Goal: Information Seeking & Learning: Learn about a topic

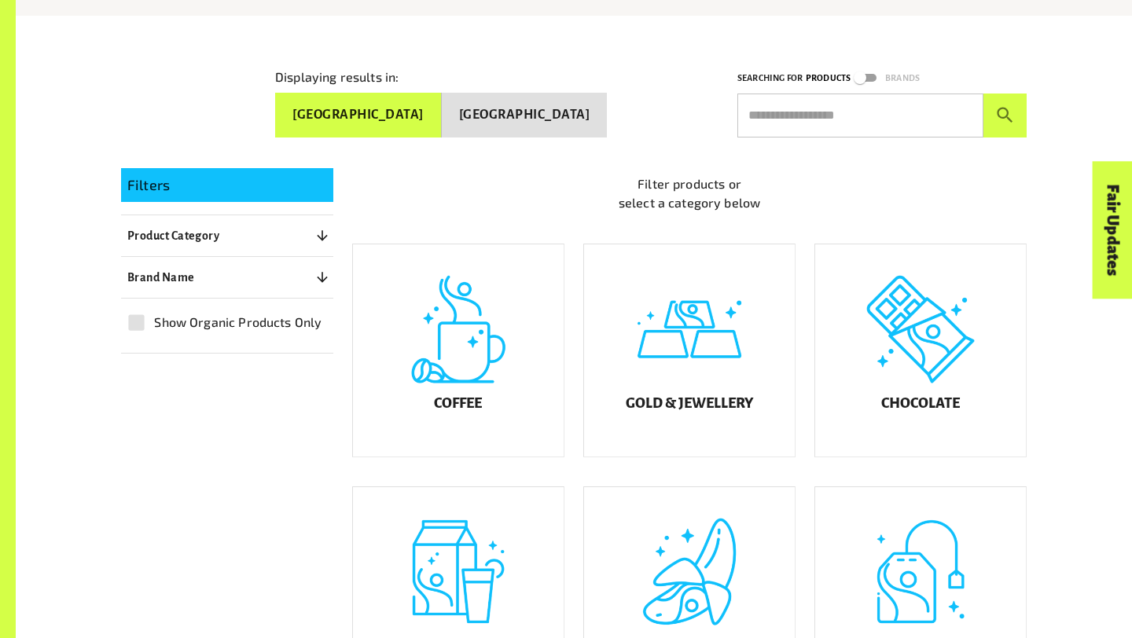
scroll to position [311, 0]
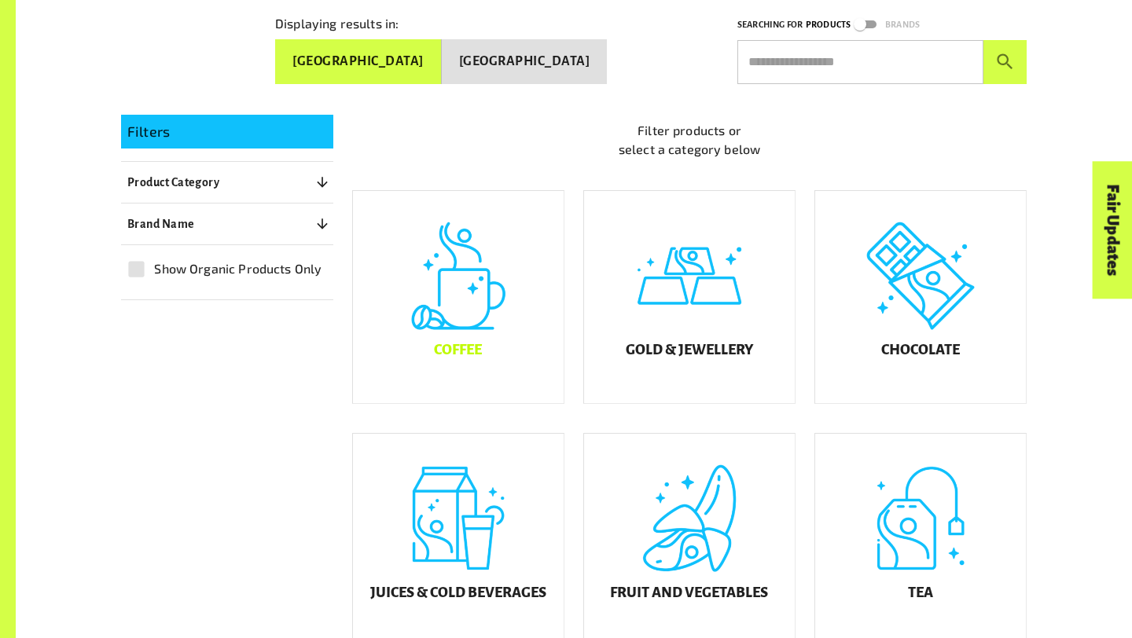
click at [466, 358] on h5 "Coffee" at bounding box center [458, 351] width 48 height 16
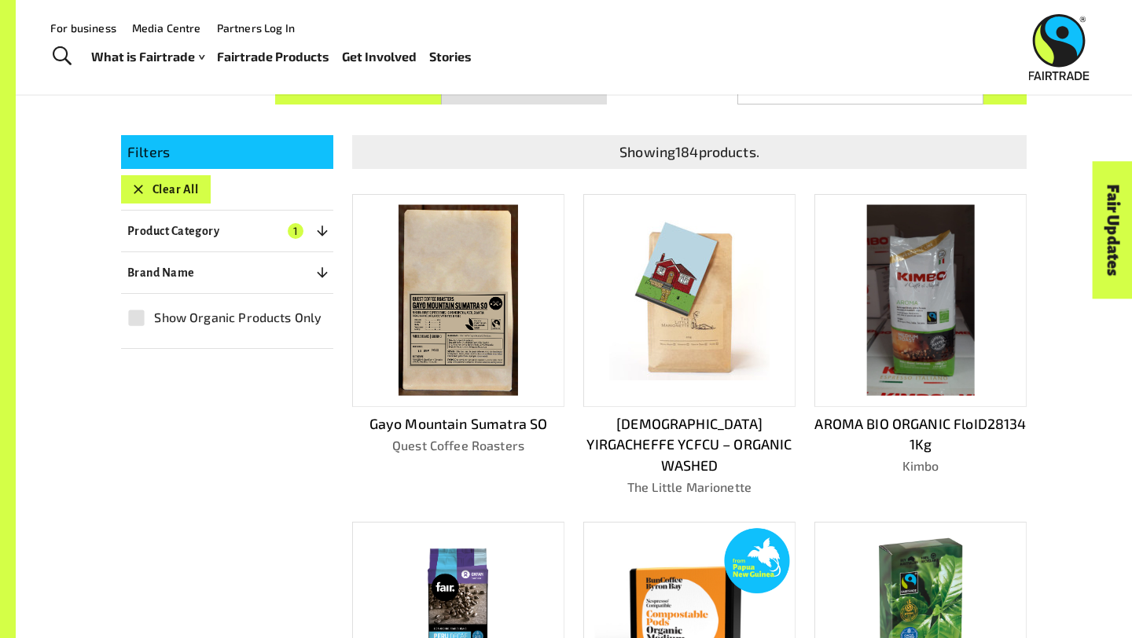
scroll to position [62, 0]
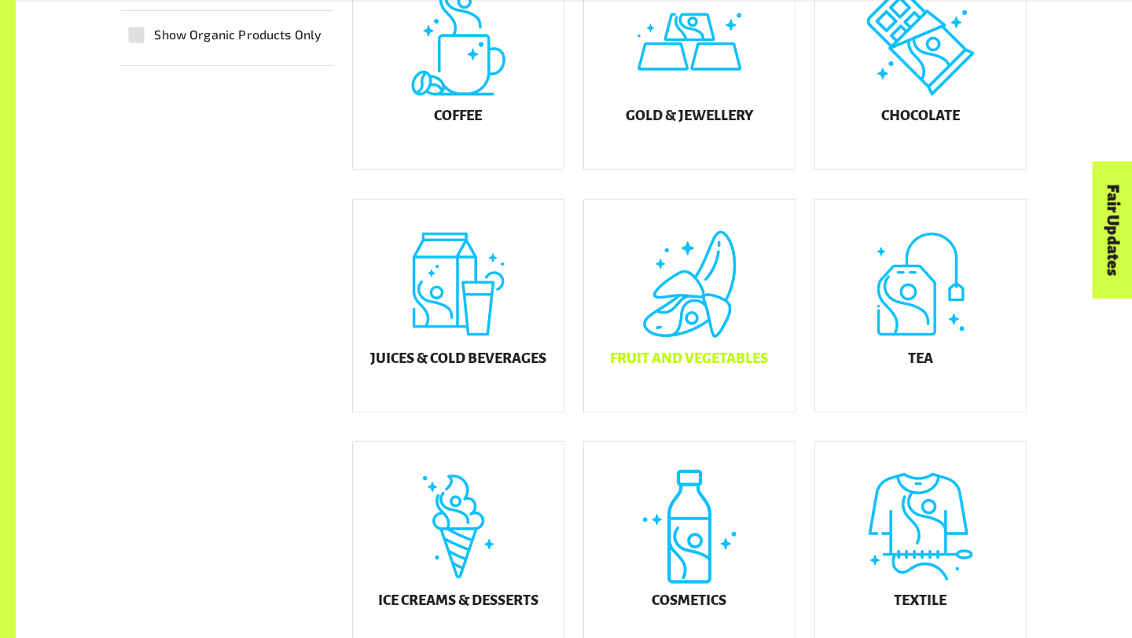
click at [623, 398] on div "Fruit and Vegetables" at bounding box center [689, 306] width 211 height 212
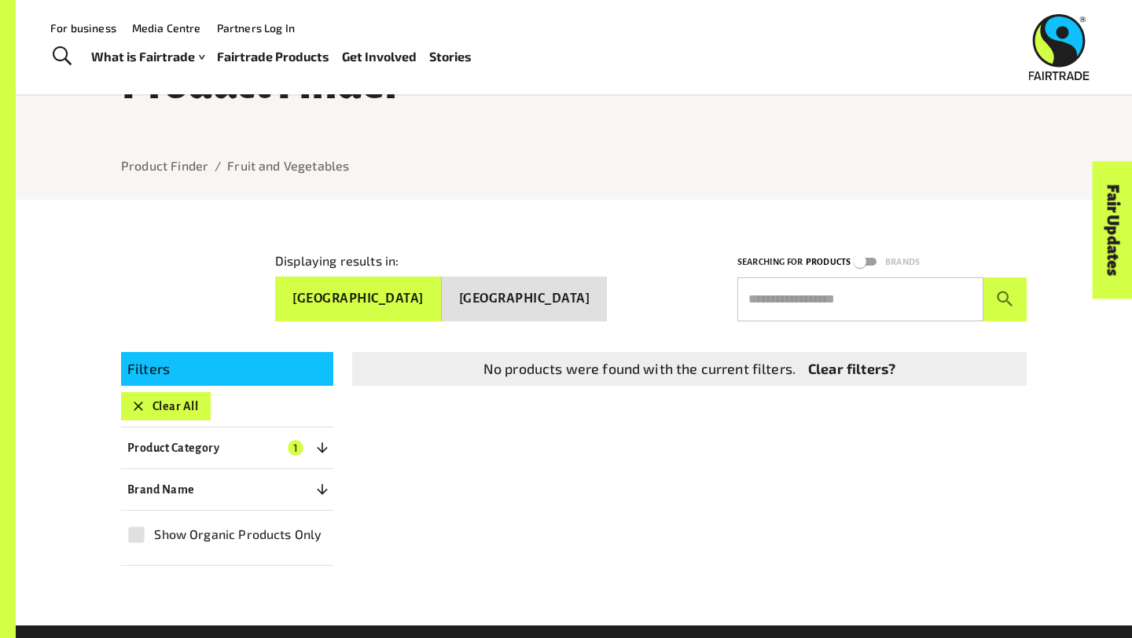
scroll to position [29, 0]
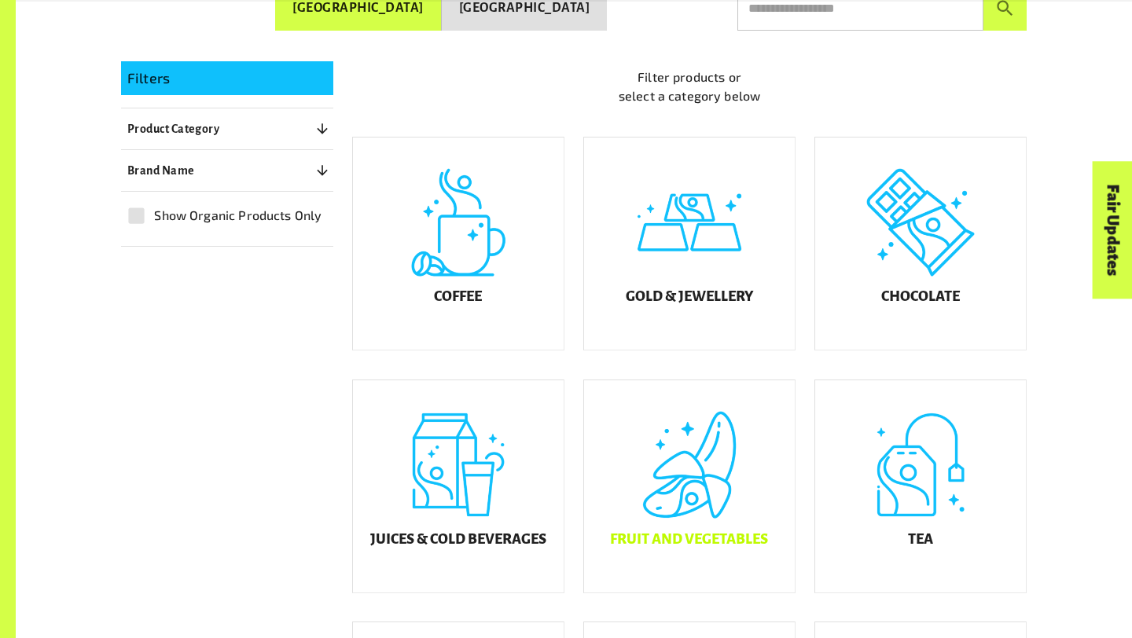
scroll to position [376, 0]
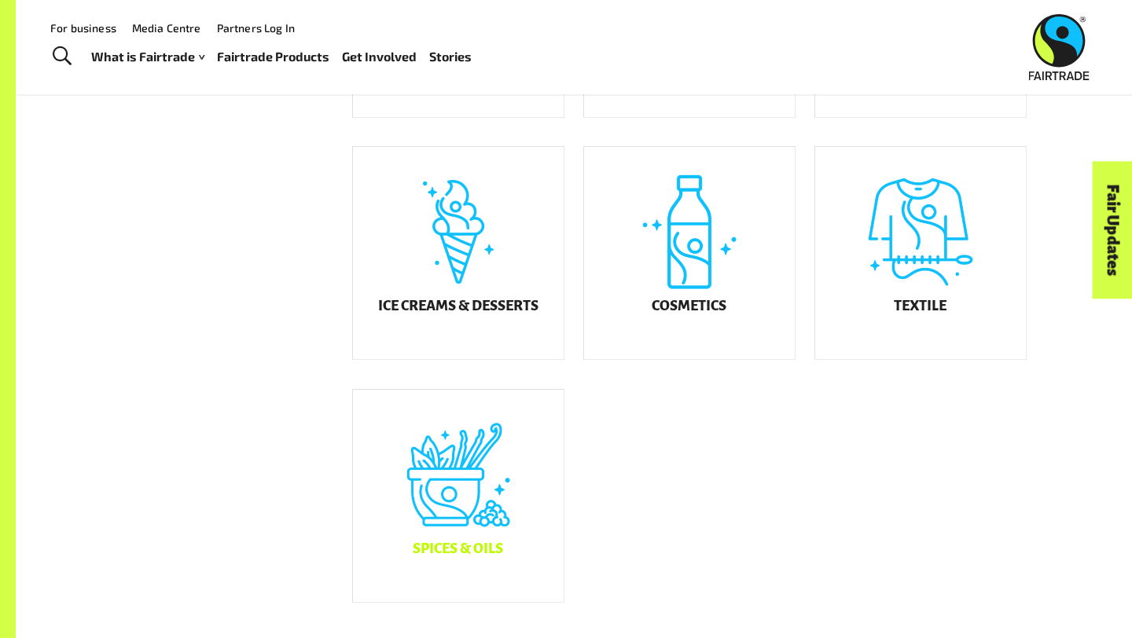
click at [476, 557] on h5 "Spices & Oils" at bounding box center [458, 549] width 90 height 16
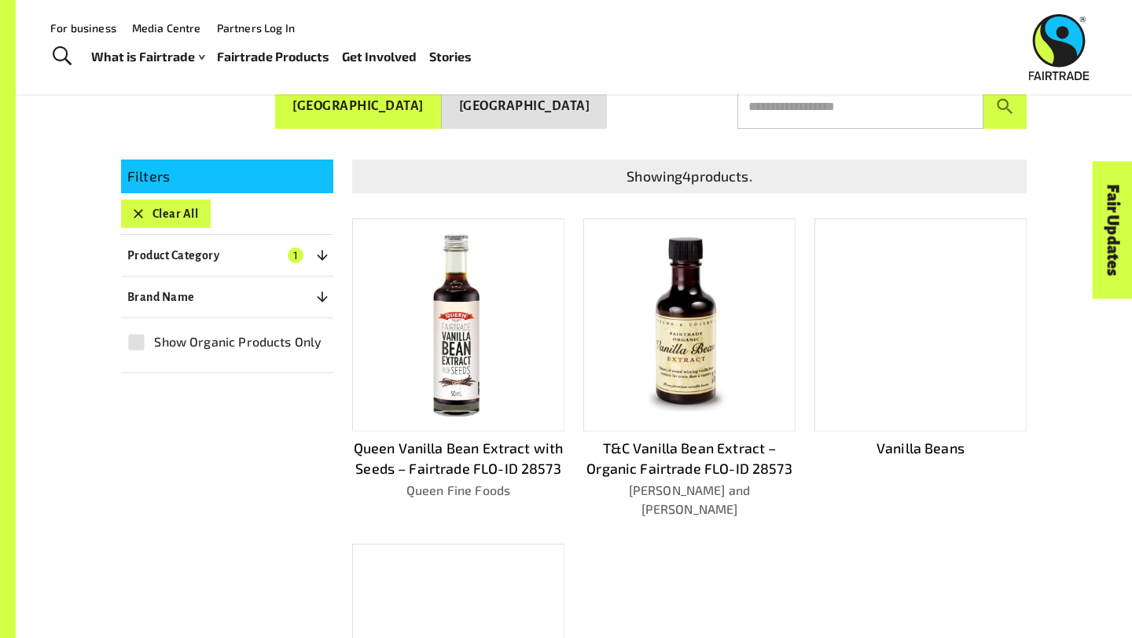
scroll to position [221, 0]
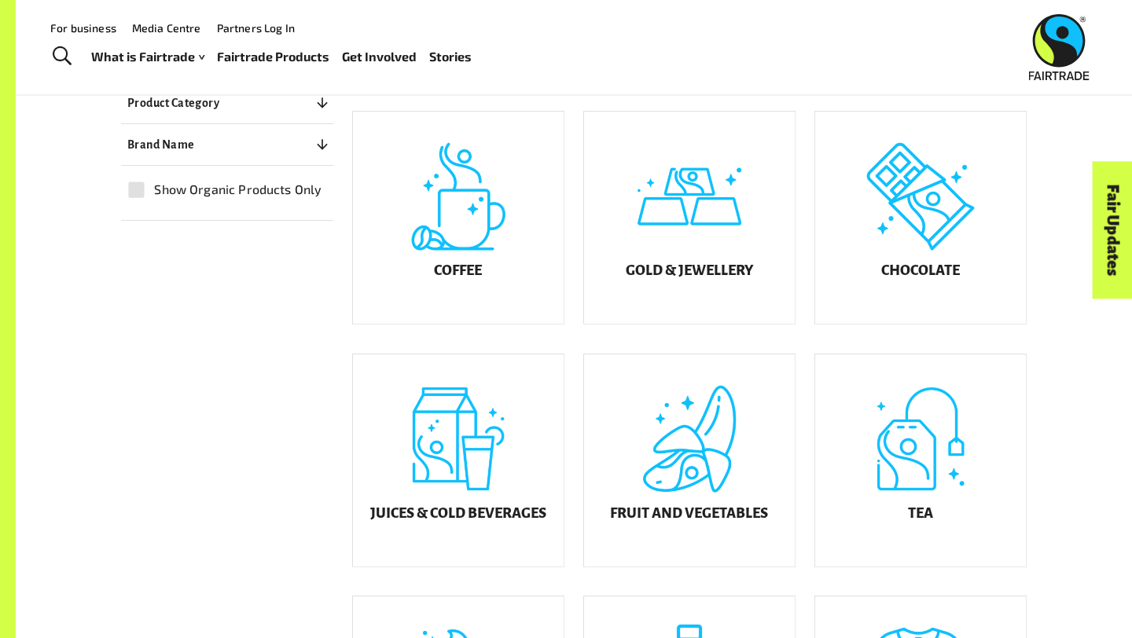
scroll to position [389, 0]
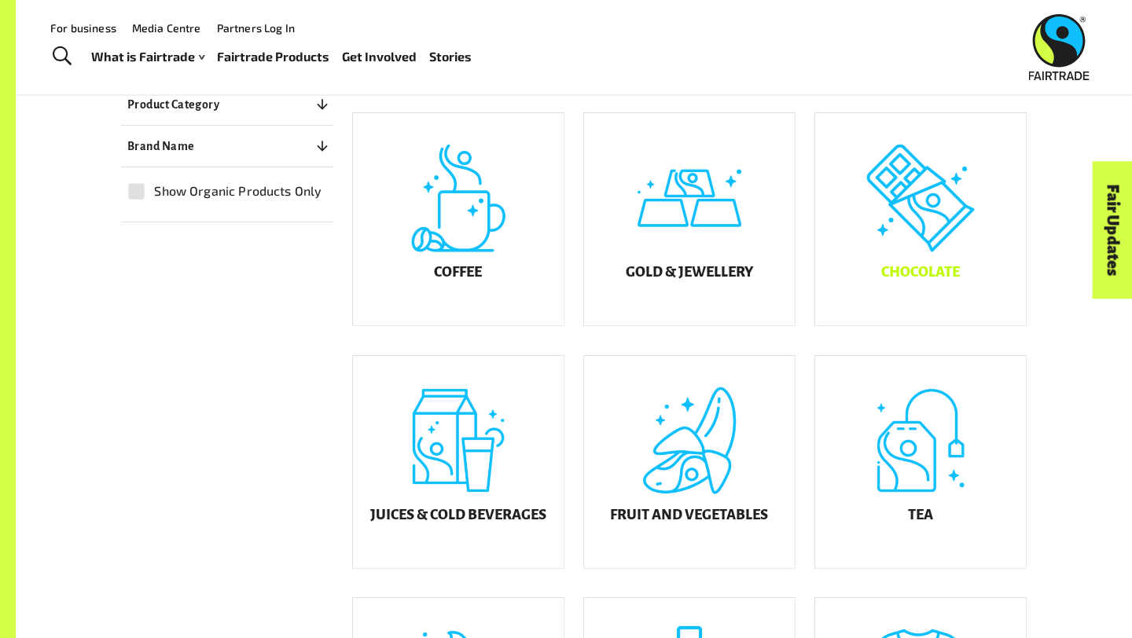
click at [878, 282] on div "Chocolate" at bounding box center [920, 219] width 211 height 212
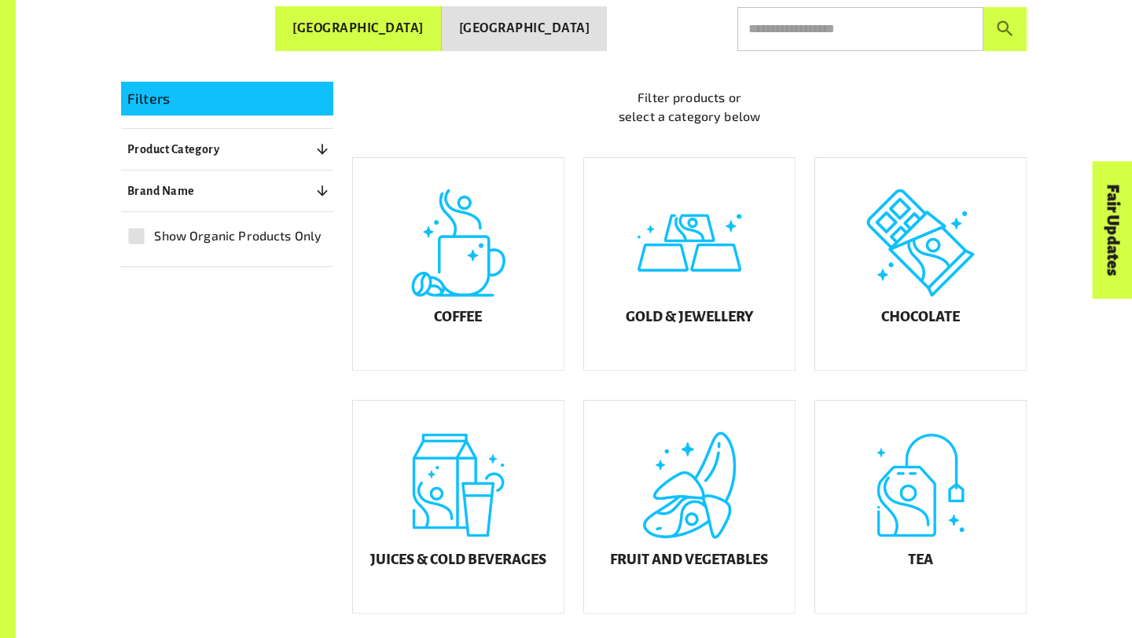
scroll to position [389, 0]
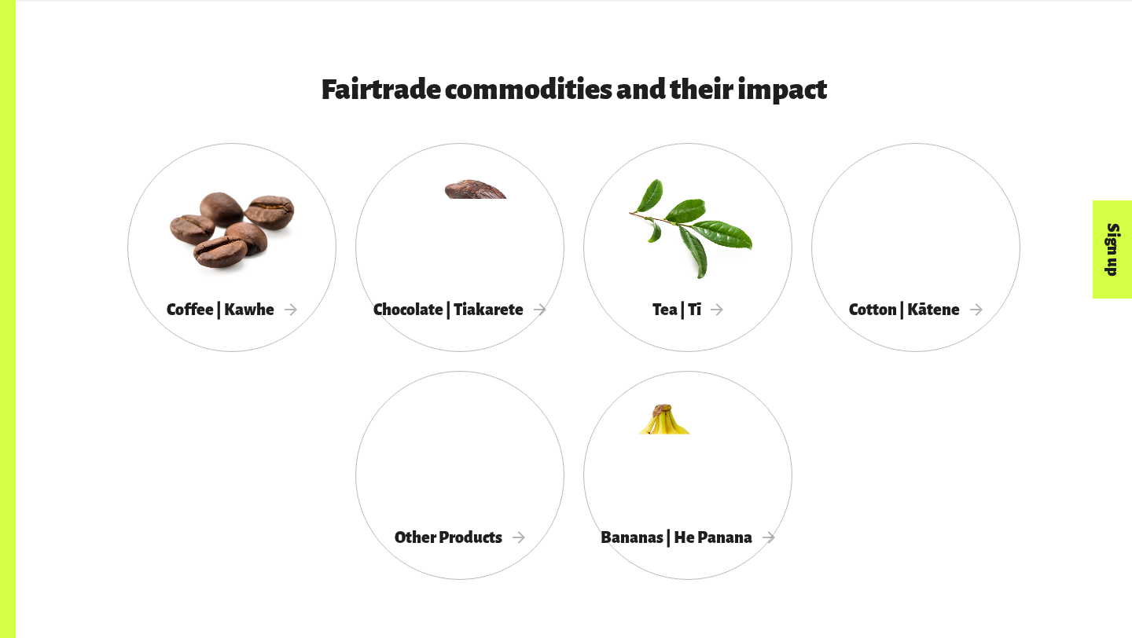
scroll to position [816, 0]
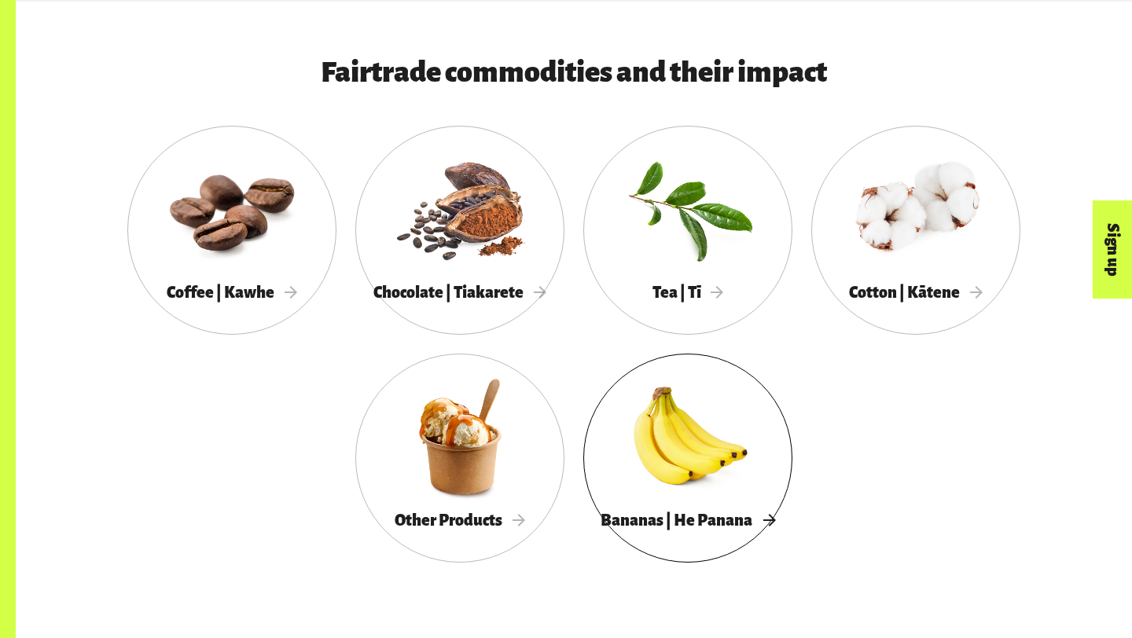
click at [730, 515] on span "Bananas | He Panana" at bounding box center [687, 520] width 174 height 17
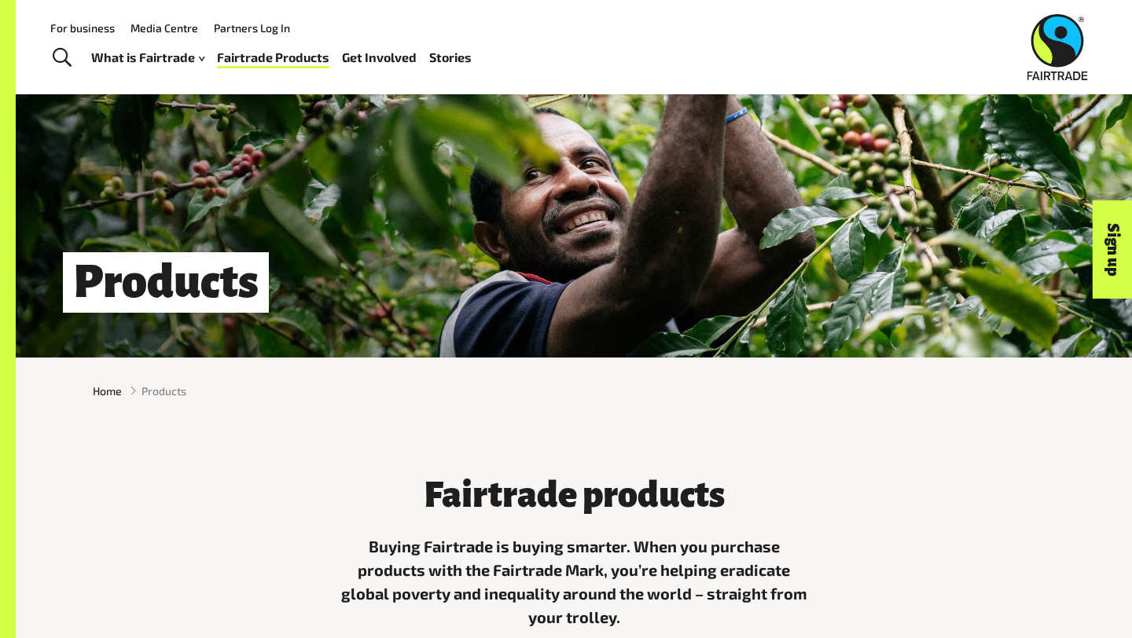
scroll to position [0, 0]
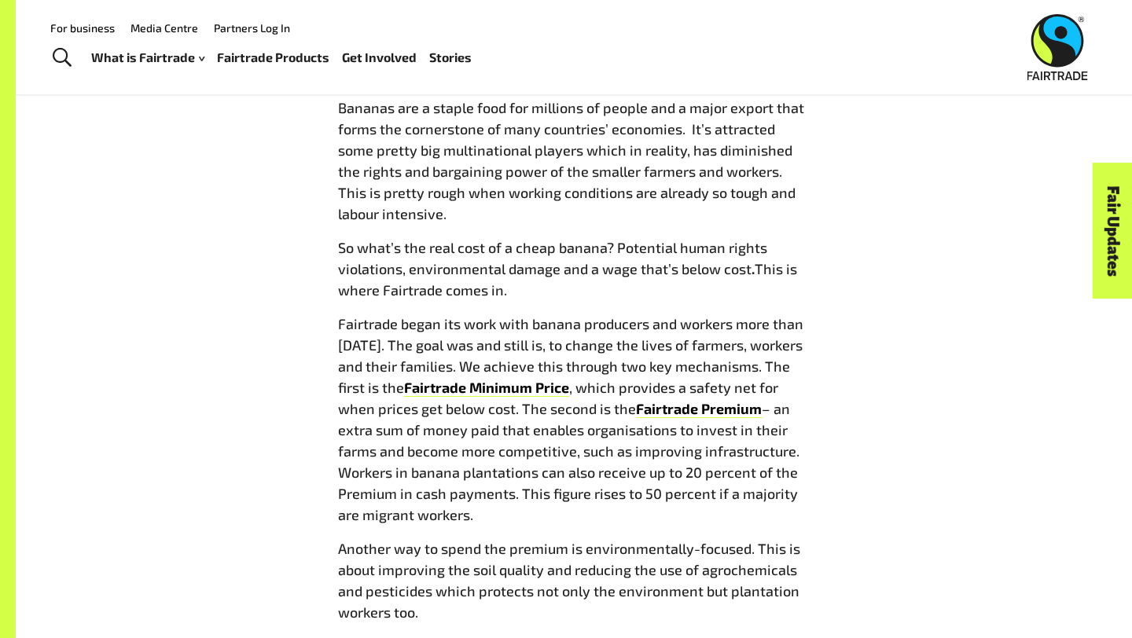
scroll to position [791, 0]
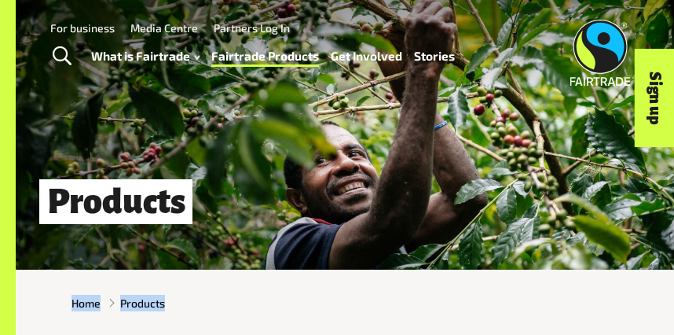
drag, startPoint x: 511, startPoint y: 308, endPoint x: 510, endPoint y: 270, distance: 38.5
click at [510, 270] on div "Home Products" at bounding box center [345, 303] width 658 height 67
click at [500, 314] on div "Home Products" at bounding box center [345, 303] width 658 height 42
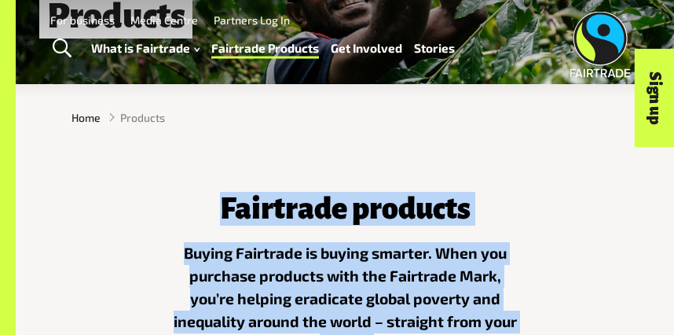
scroll to position [1062, 0]
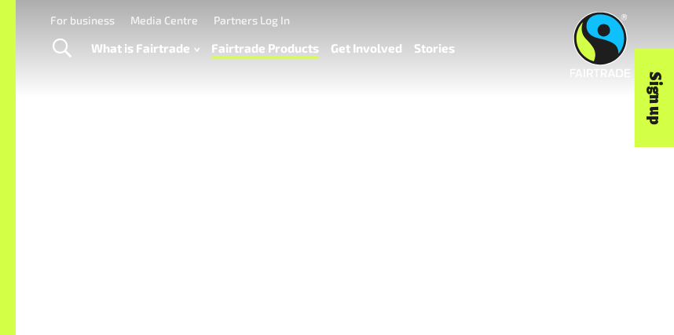
drag, startPoint x: 500, startPoint y: 314, endPoint x: 508, endPoint y: 479, distance: 166.0
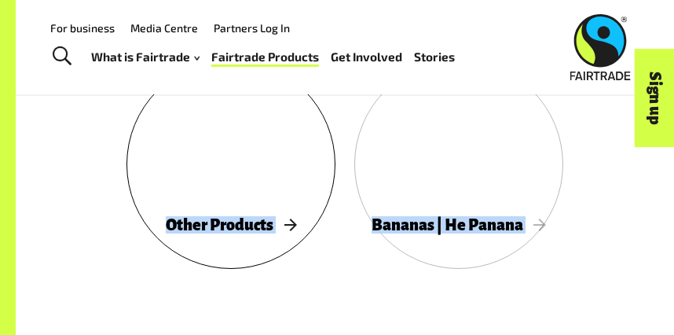
scroll to position [1150, 0]
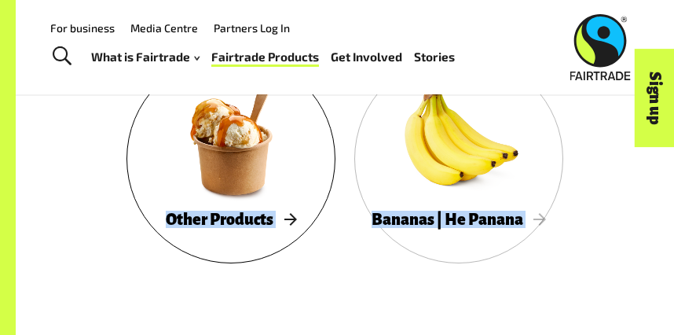
click at [259, 218] on span "Other Products" at bounding box center [231, 219] width 130 height 17
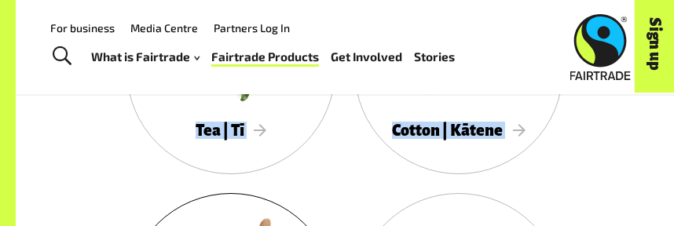
scroll to position [1005, 0]
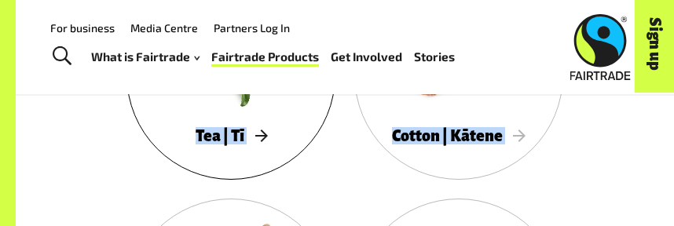
click at [258, 140] on span "Tea | Tī" at bounding box center [232, 135] width 72 height 17
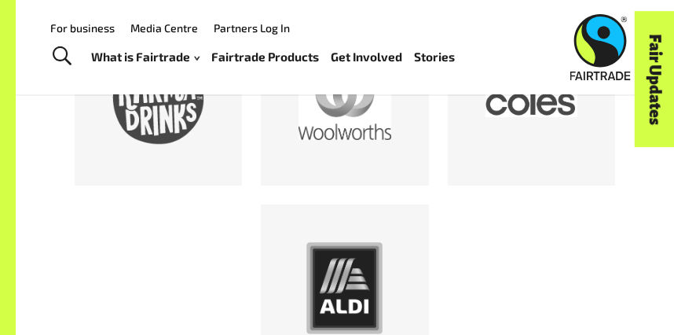
scroll to position [805, 0]
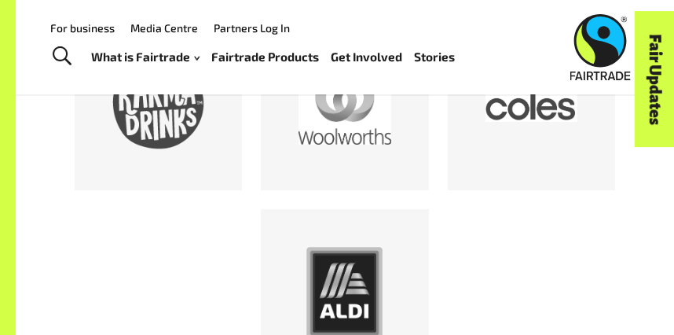
click at [524, 137] on div "Fair Updates" at bounding box center [567, 128] width 136 height 40
click at [517, 115] on div "Fair Updates" at bounding box center [567, 128] width 136 height 40
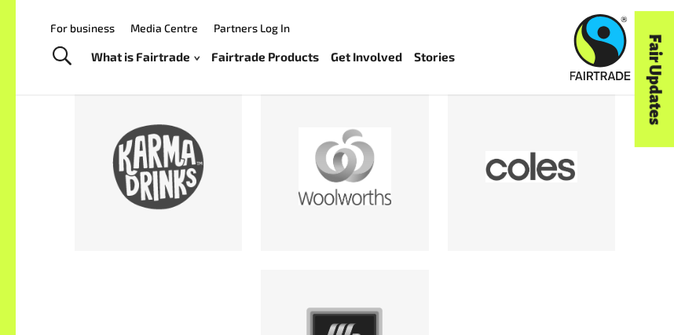
scroll to position [735, 0]
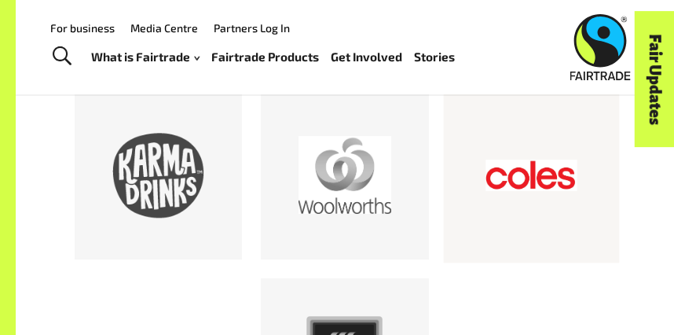
click at [529, 165] on div at bounding box center [532, 175] width 92 height 92
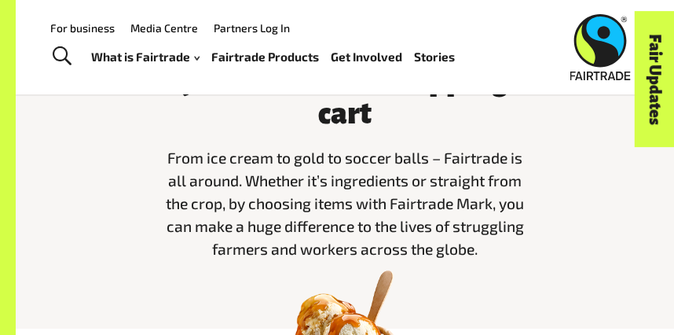
scroll to position [0, 0]
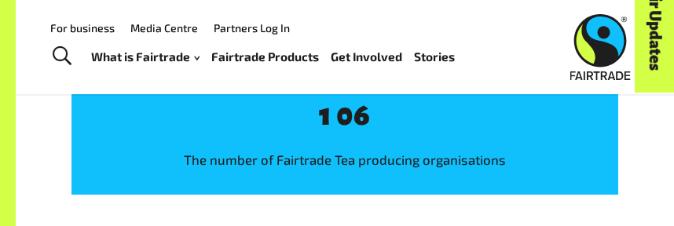
scroll to position [1896, 0]
